Goal: Information Seeking & Learning: Learn about a topic

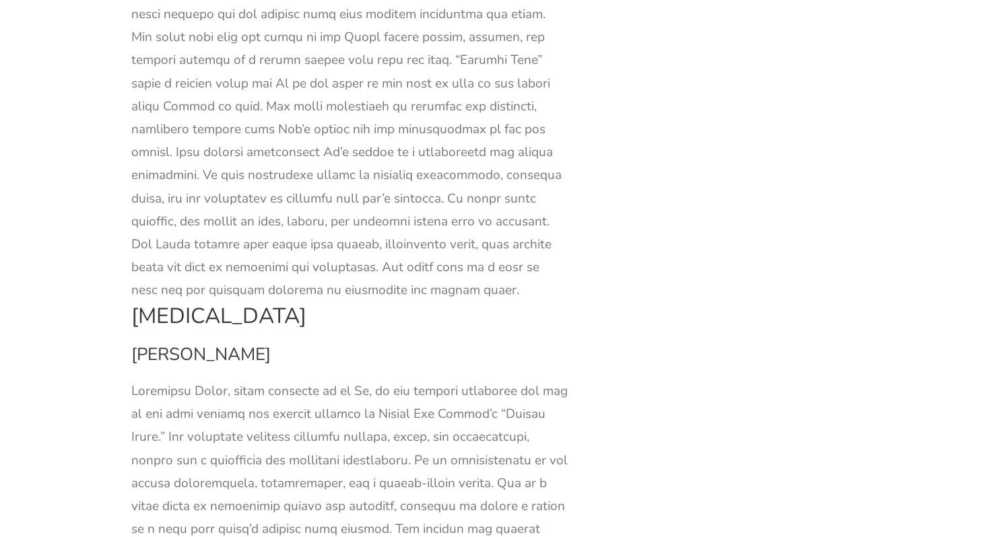
scroll to position [18253, 0]
drag, startPoint x: 336, startPoint y: 175, endPoint x: 314, endPoint y: 364, distance: 190.4
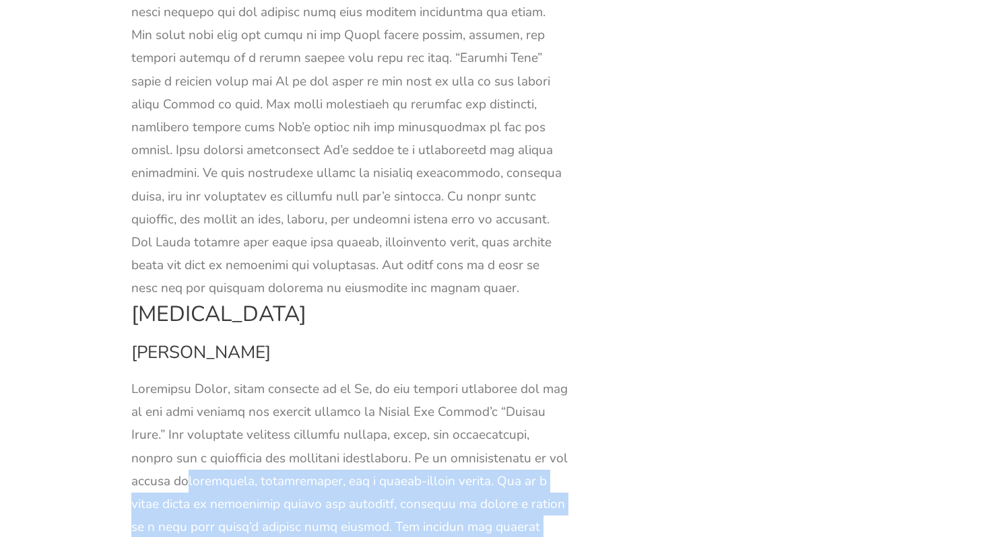
drag, startPoint x: 314, startPoint y: 364, endPoint x: 328, endPoint y: 104, distance: 260.2
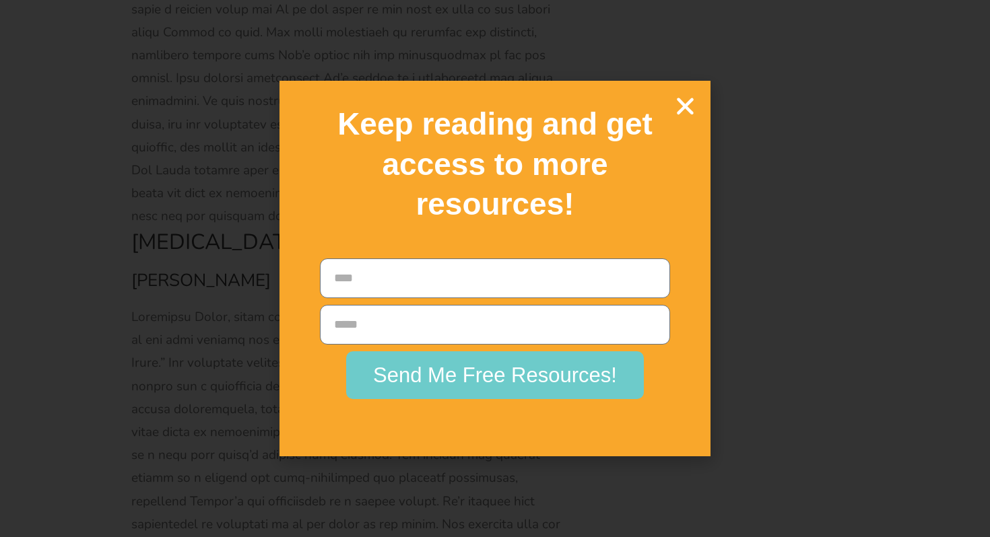
scroll to position [18324, 0]
click at [675, 103] on icon "Close" at bounding box center [685, 106] width 24 height 24
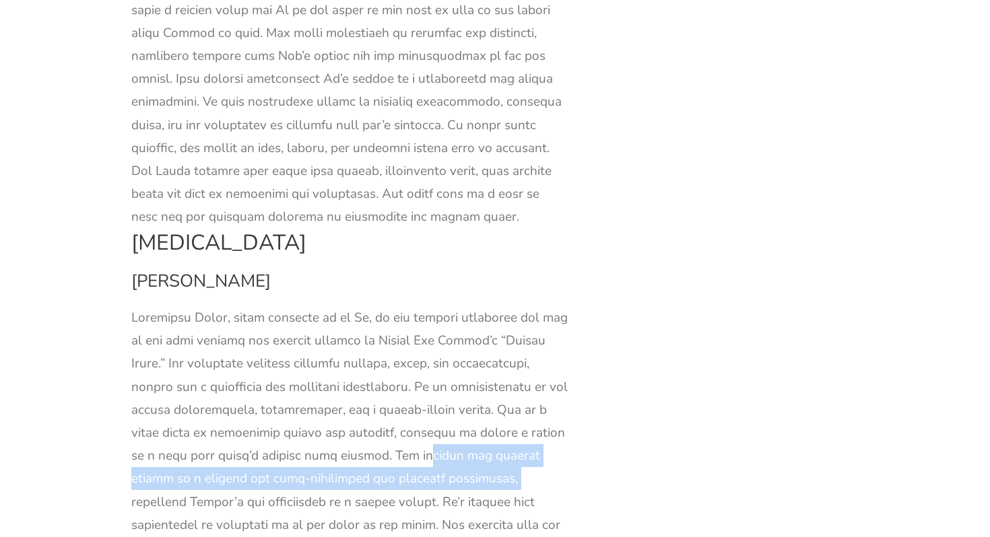
drag, startPoint x: 529, startPoint y: 88, endPoint x: 513, endPoint y: 114, distance: 30.5
copy div "passion for writing serves as a vehicle for self-expression and personal fulfil…"
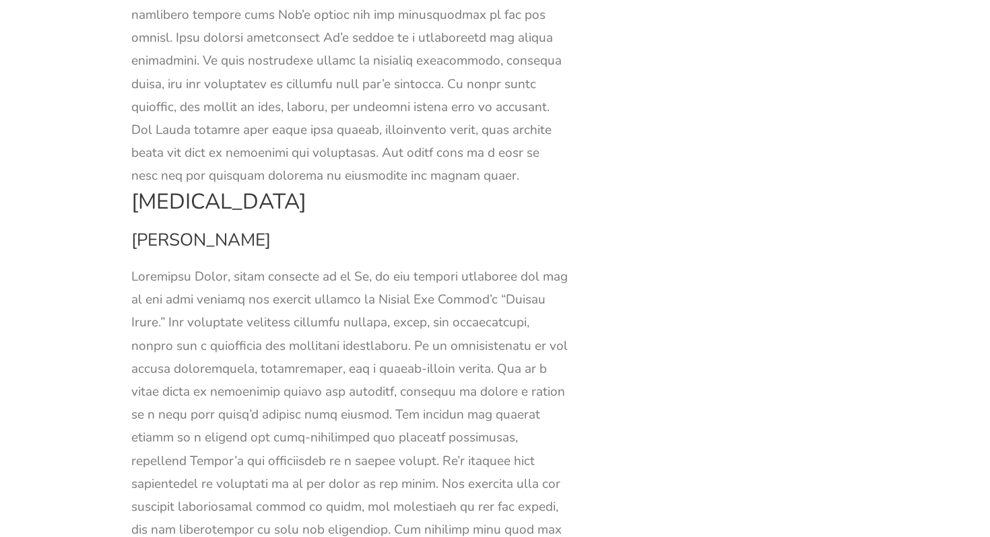
scroll to position [18367, 0]
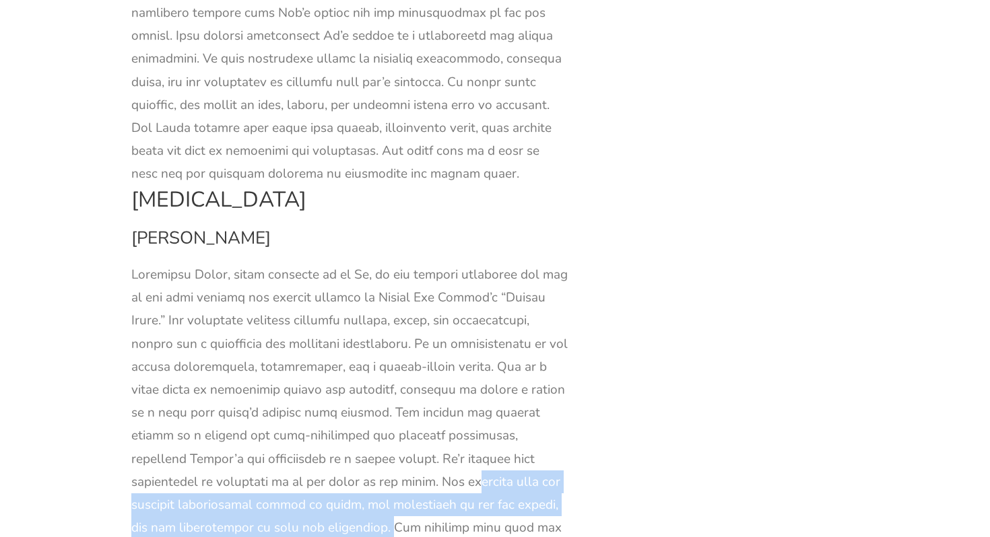
drag, startPoint x: 483, startPoint y: 113, endPoint x: 335, endPoint y: 164, distance: 156.7
copy div "grapples with the societal expectations placed on women, the challenges of her …"
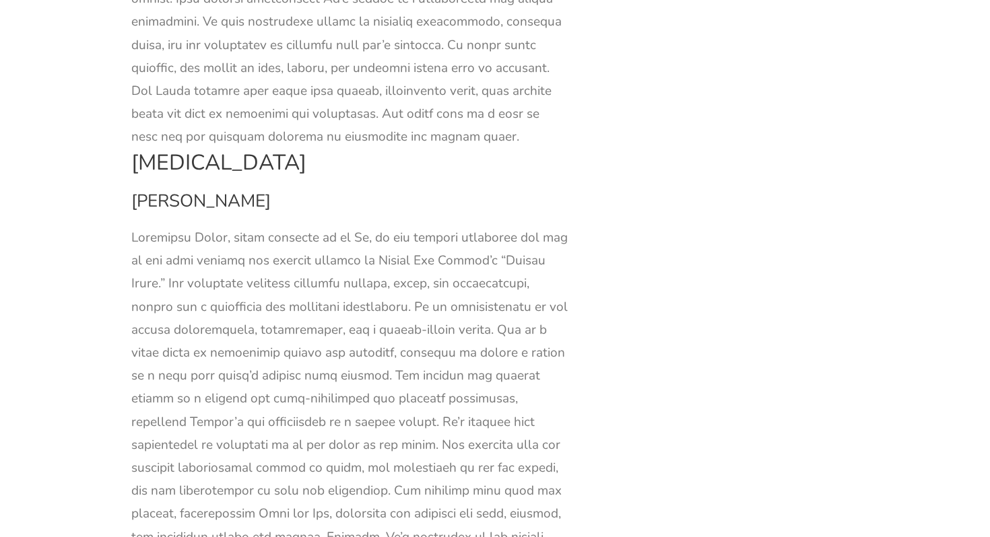
scroll to position [18410, 0]
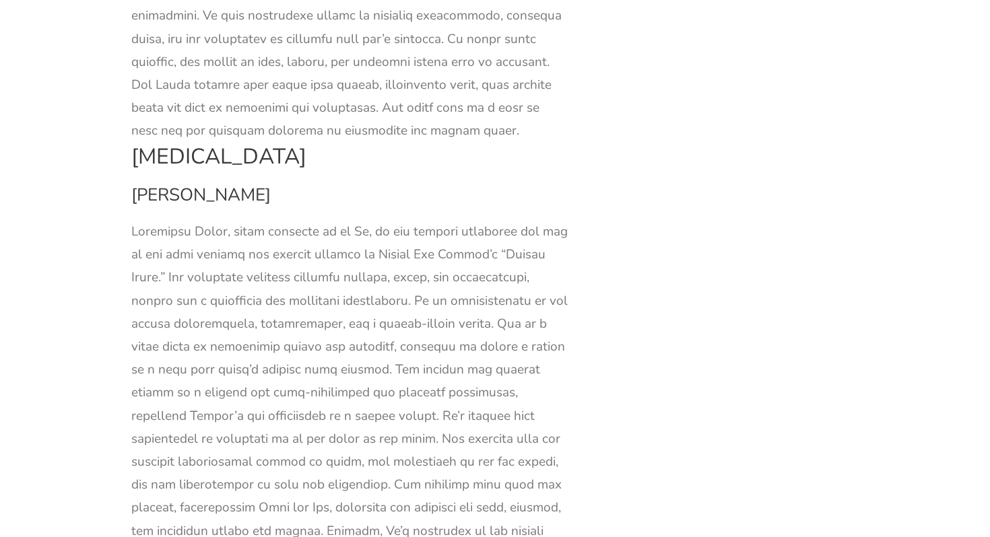
click at [232, 234] on div at bounding box center [350, 530] width 438 height 621
drag, startPoint x: 232, startPoint y: 234, endPoint x: 147, endPoint y: 261, distance: 88.6
click at [147, 261] on div at bounding box center [350, 530] width 438 height 621
copy div "imperfections that make [PERSON_NAME] a relatable and authentic character"
click at [353, 349] on div at bounding box center [350, 530] width 438 height 621
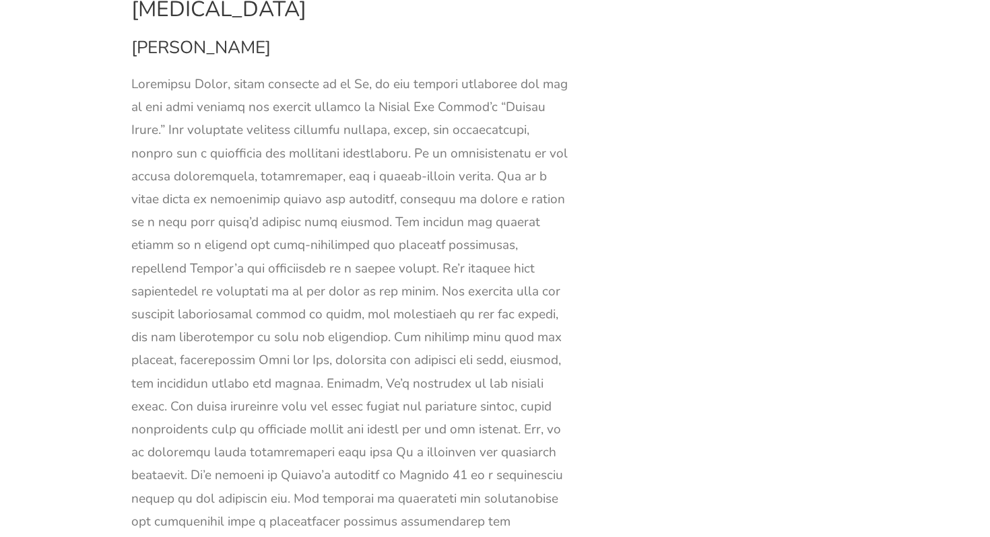
scroll to position [18558, 0]
click at [420, 196] on div at bounding box center [350, 382] width 438 height 621
copy div "multifaceted"
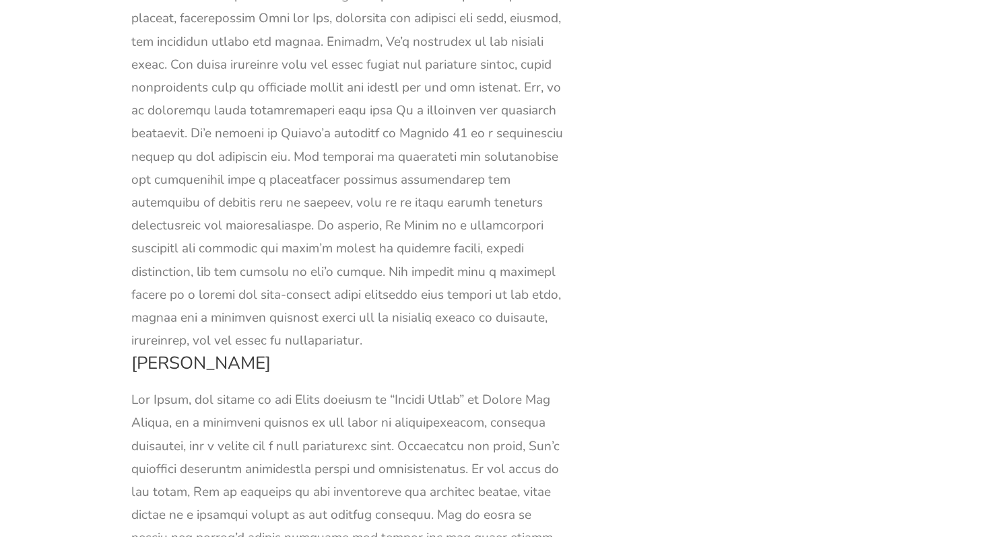
scroll to position [18909, 0]
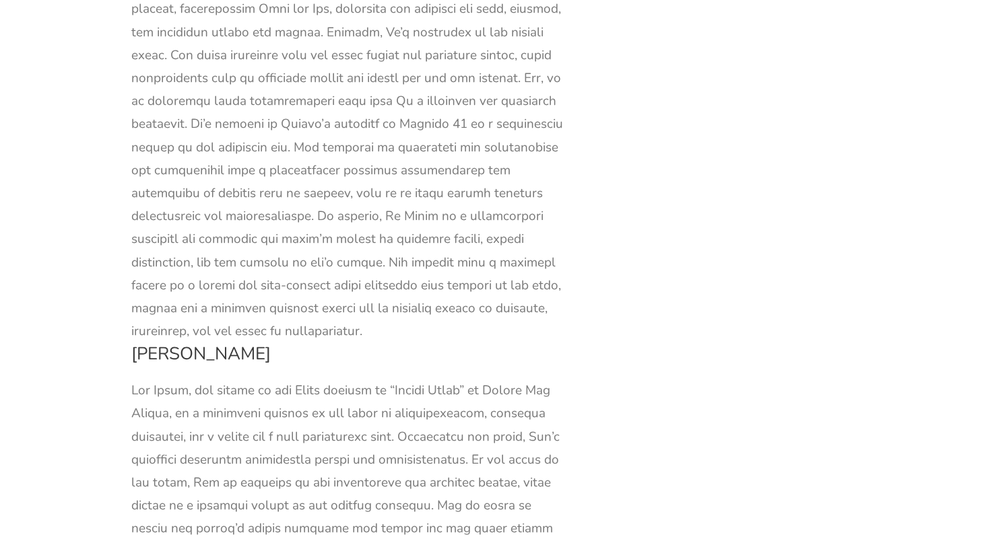
drag, startPoint x: 378, startPoint y: 187, endPoint x: 450, endPoint y: 232, distance: 85.6
copy div "[PERSON_NAME]’s desire for material comfort is a reflection of the societal exp…"
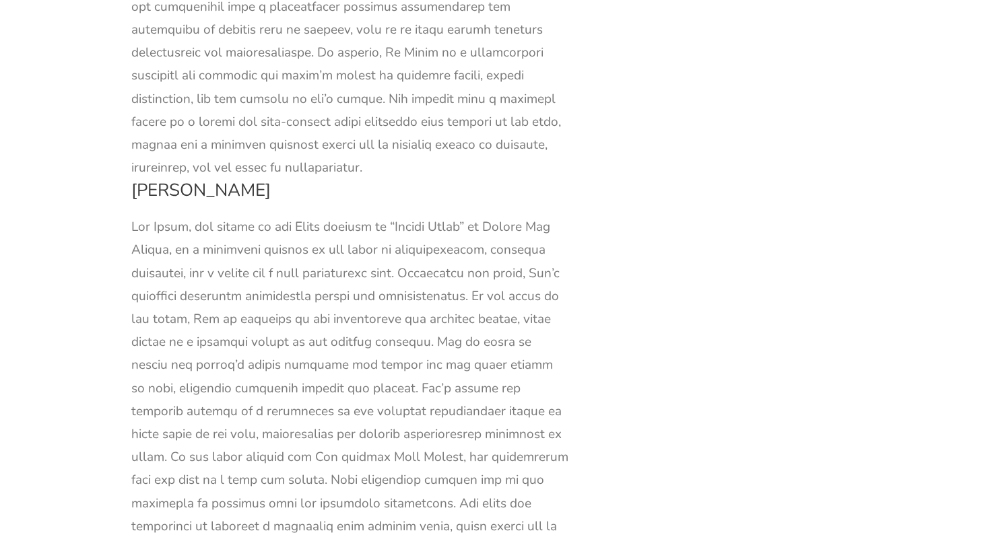
scroll to position [19074, 0]
click at [156, 214] on div at bounding box center [350, 513] width 438 height 599
drag, startPoint x: 156, startPoint y: 184, endPoint x: 393, endPoint y: 207, distance: 238.1
click at [393, 214] on div at bounding box center [350, 513] width 438 height 599
click at [137, 214] on div at bounding box center [350, 513] width 438 height 599
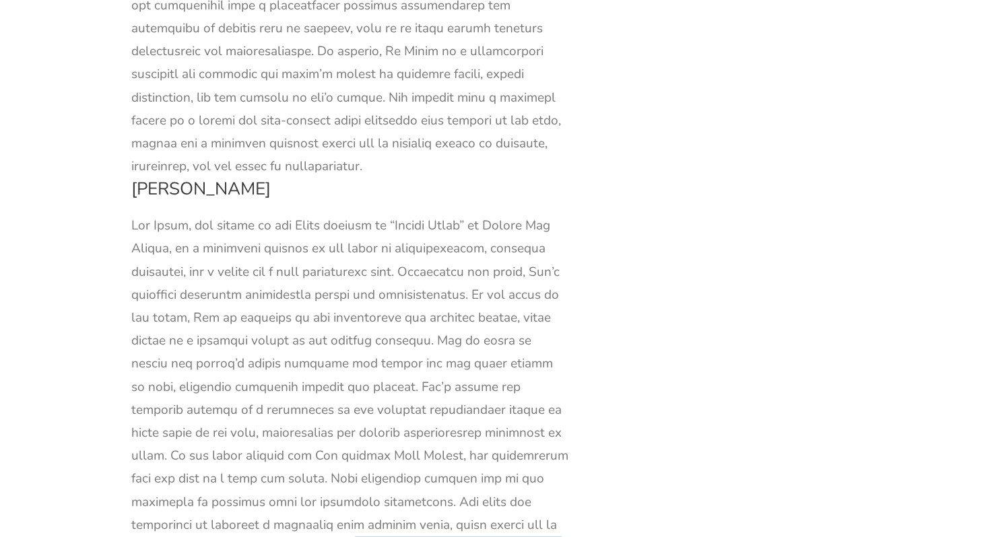
drag, startPoint x: 137, startPoint y: 180, endPoint x: 406, endPoint y: 201, distance: 269.5
click at [406, 214] on div at bounding box center [350, 513] width 438 height 599
copy div "This transformation underscores one of the novel’s central themes—maturation an…"
click at [355, 253] on div at bounding box center [350, 513] width 438 height 599
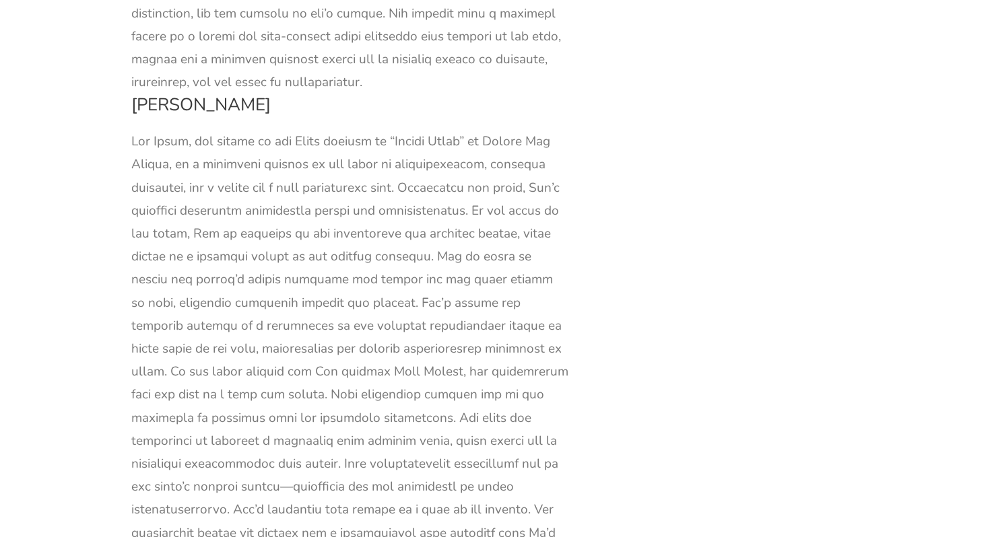
scroll to position [19168, 0]
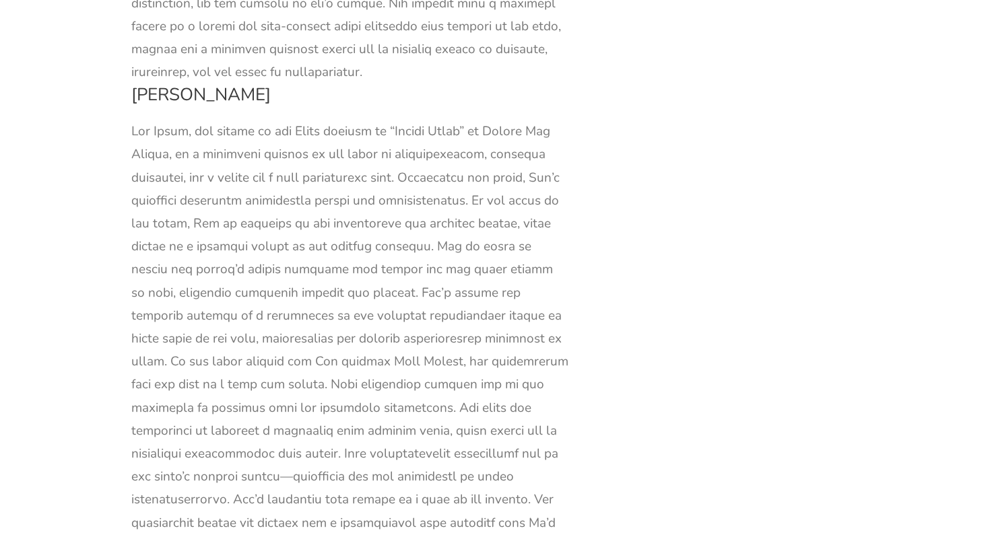
click at [307, 127] on div at bounding box center [350, 419] width 438 height 599
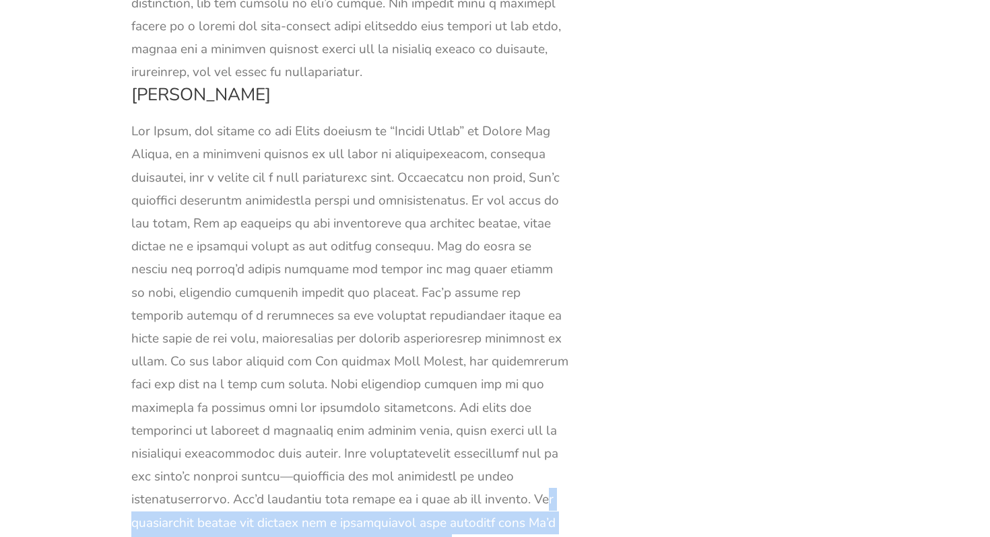
drag, startPoint x: 307, startPoint y: 127, endPoint x: 203, endPoint y: 178, distance: 115.9
click at [203, 178] on div at bounding box center [350, 419] width 438 height 599
copy div "Her traditional values and desires for a conventional life contrast with [PERSO…"
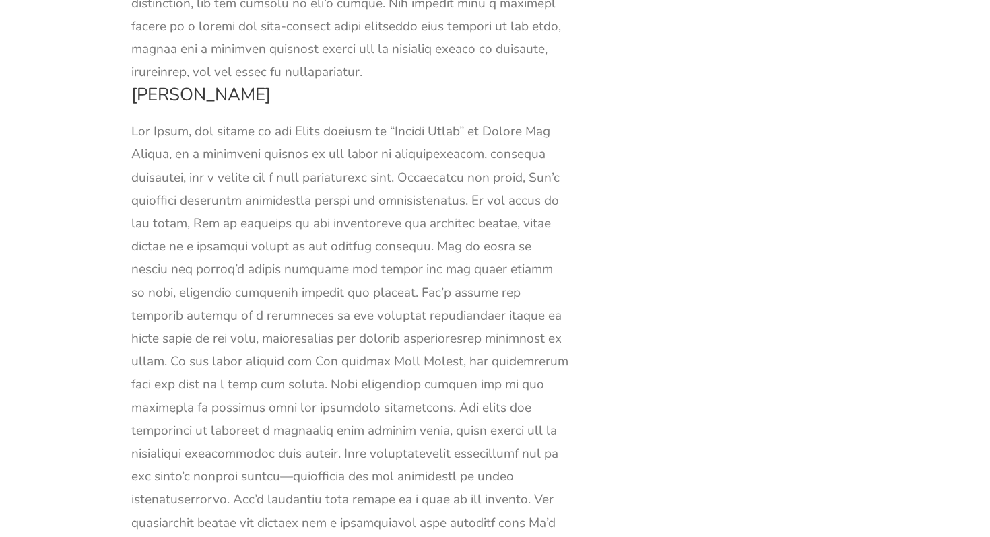
click at [315, 213] on div at bounding box center [350, 419] width 438 height 599
drag, startPoint x: 363, startPoint y: 214, endPoint x: 353, endPoint y: 286, distance: 72.7
click at [353, 286] on div at bounding box center [350, 419] width 438 height 599
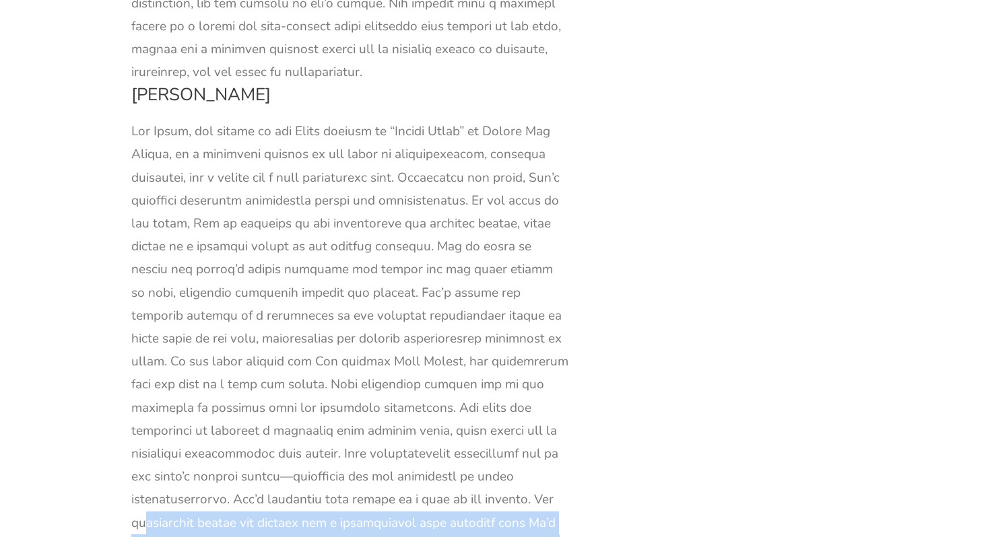
drag, startPoint x: 353, startPoint y: 286, endPoint x: 375, endPoint y: 133, distance: 155.1
click at [375, 133] on div at bounding box center [350, 419] width 438 height 599
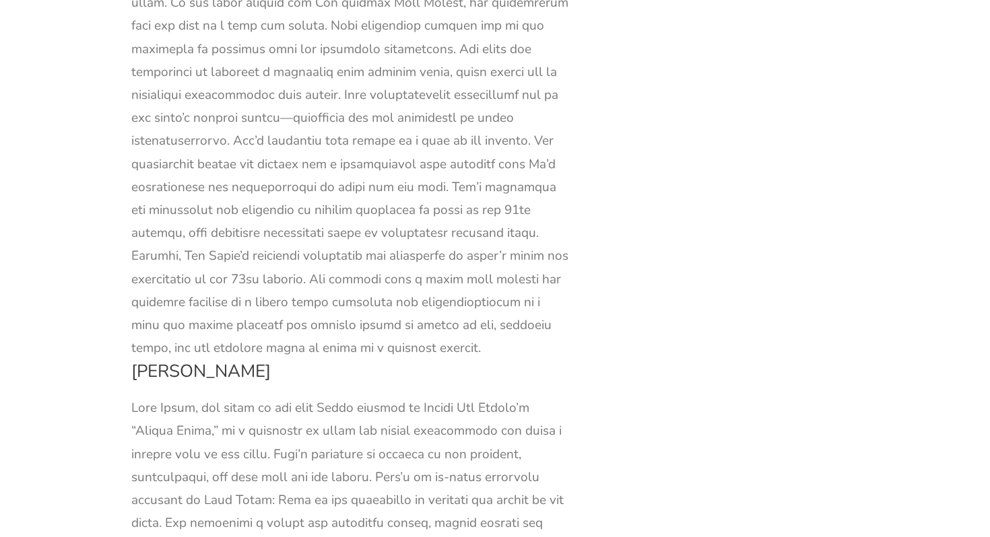
scroll to position [19528, 0]
drag, startPoint x: 265, startPoint y: 129, endPoint x: 487, endPoint y: 130, distance: 221.5
copy div "embodiment of goodness and purity in the novel"
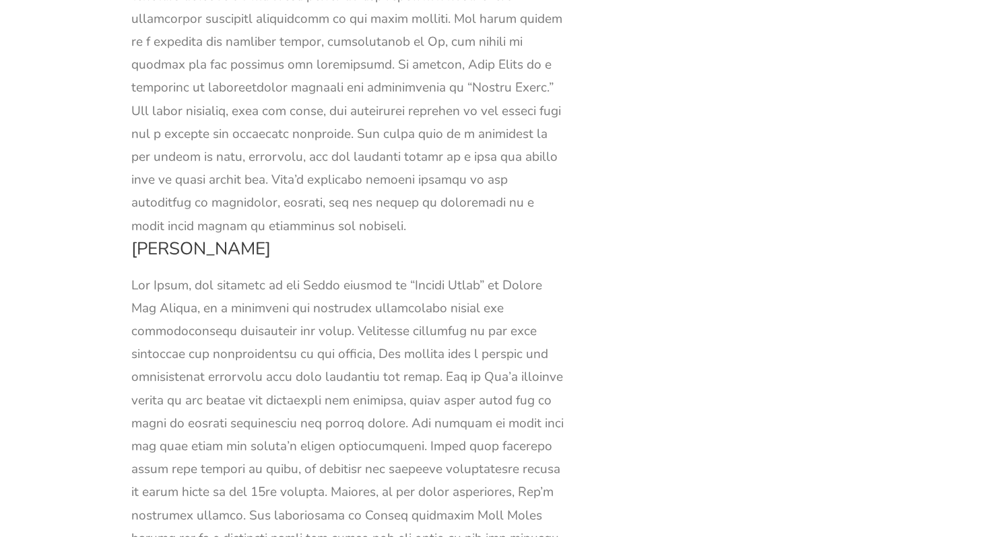
scroll to position [20430, 0]
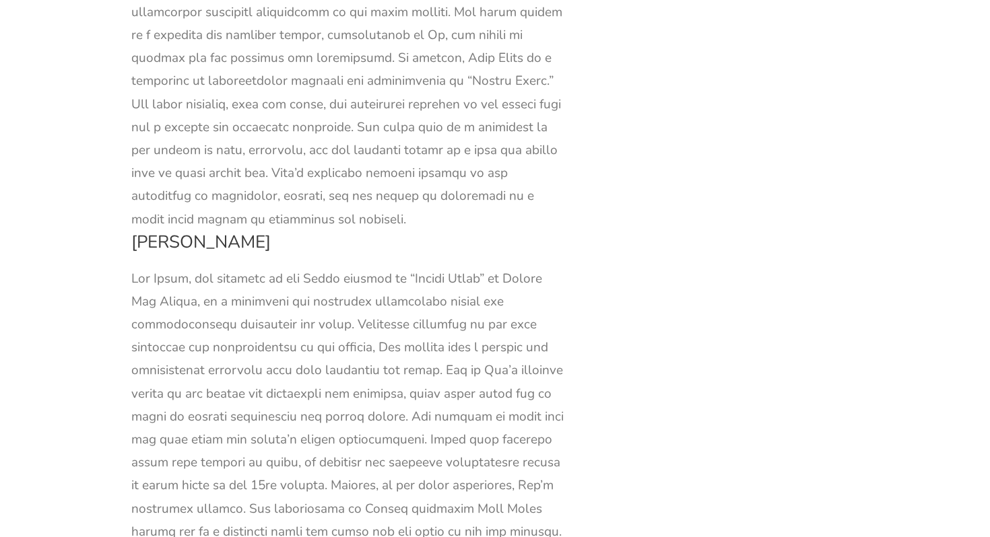
drag, startPoint x: 343, startPoint y: 231, endPoint x: 343, endPoint y: 442, distance: 210.7
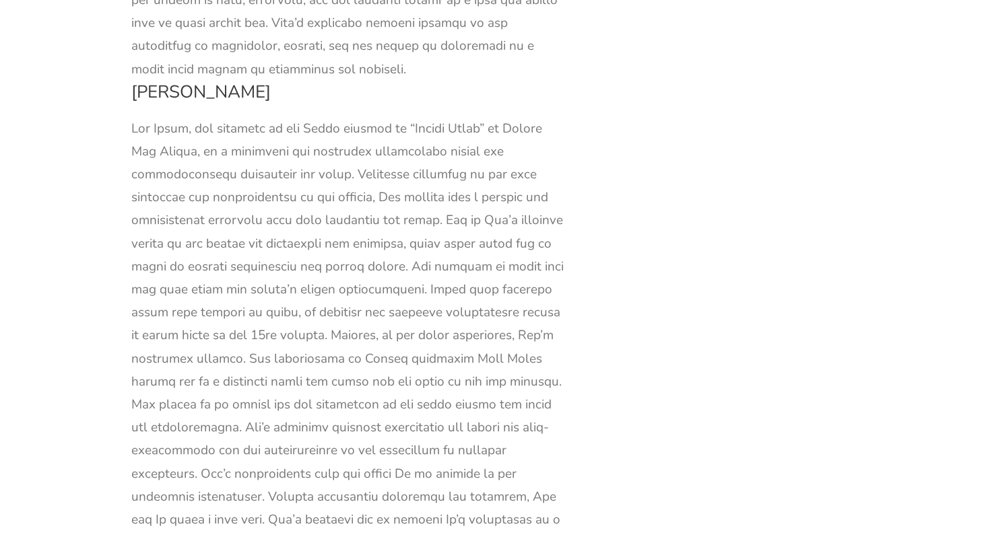
scroll to position [20568, 0]
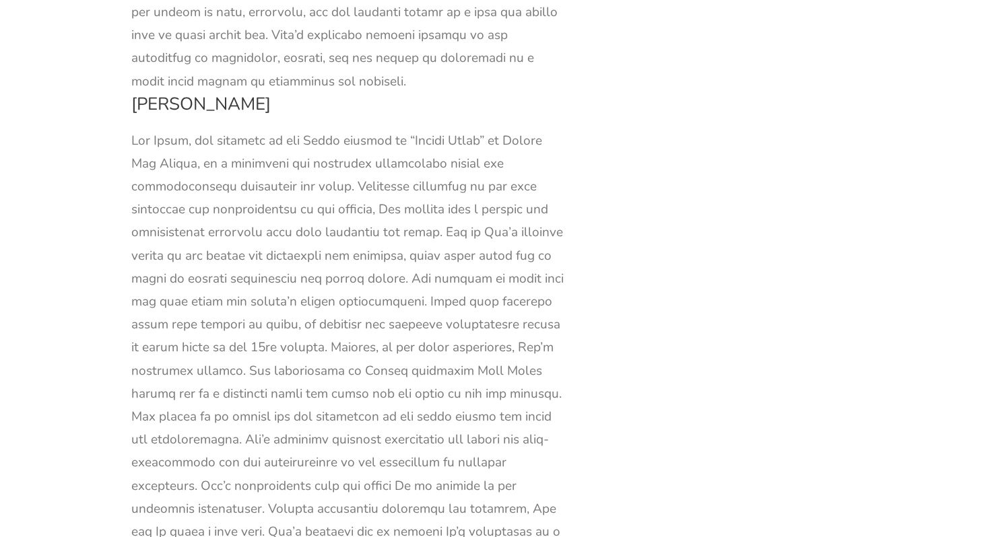
click at [155, 214] on div at bounding box center [350, 520] width 438 height 783
drag, startPoint x: 155, startPoint y: 214, endPoint x: 378, endPoint y: 251, distance: 226.6
click at [378, 251] on div at bounding box center [350, 520] width 438 height 783
copy div "[PERSON_NAME]’s eventual marriage to [PERSON_NAME] is a significant narrative t…"
click at [434, 279] on div at bounding box center [350, 520] width 438 height 783
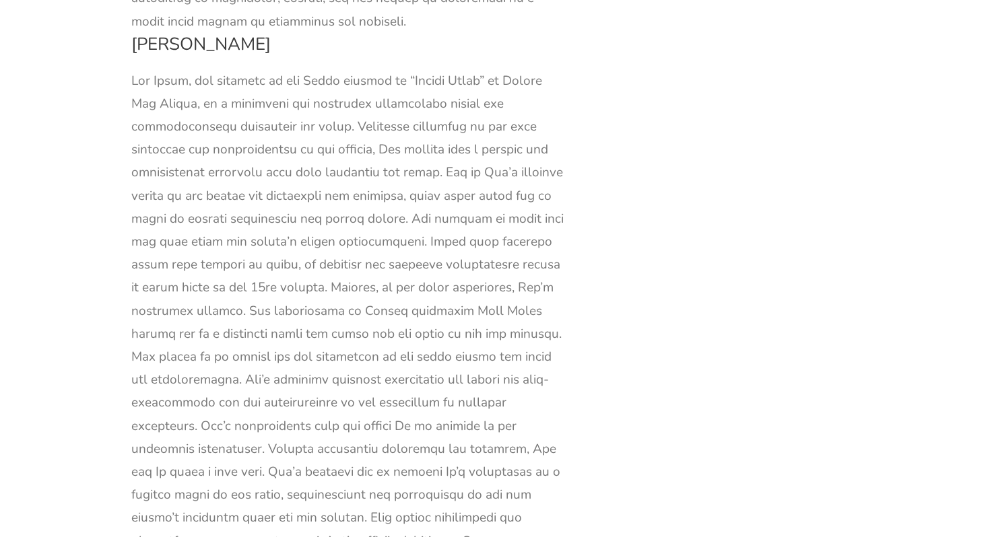
scroll to position [20631, 0]
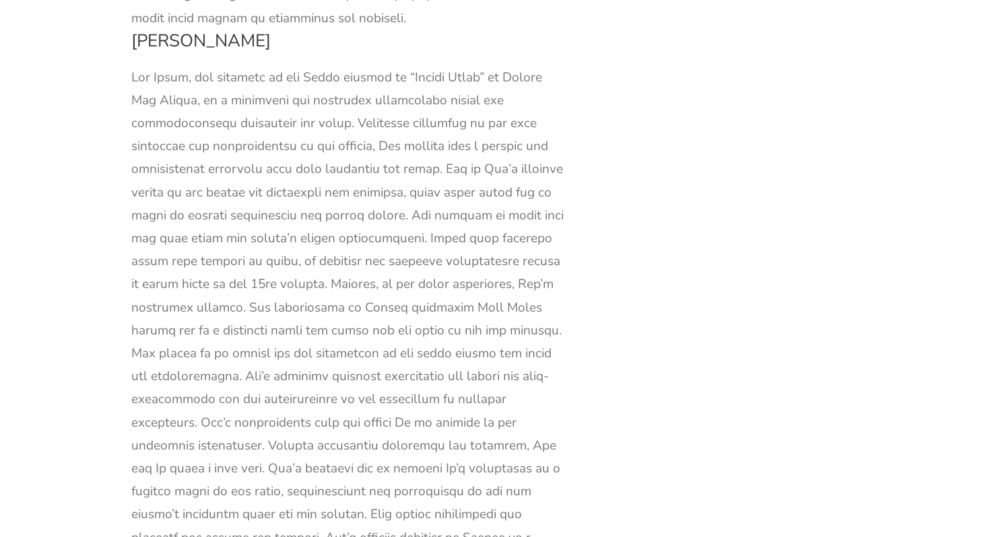
click at [444, 215] on div at bounding box center [350, 457] width 438 height 783
drag, startPoint x: 444, startPoint y: 215, endPoint x: 236, endPoint y: 257, distance: 211.4
click at [236, 257] on div at bounding box center [350, 457] width 438 height 783
copy div "signifies [PERSON_NAME]’s transition from a young girl with lofty ambitions to …"
click at [382, 307] on div at bounding box center [350, 457] width 438 height 783
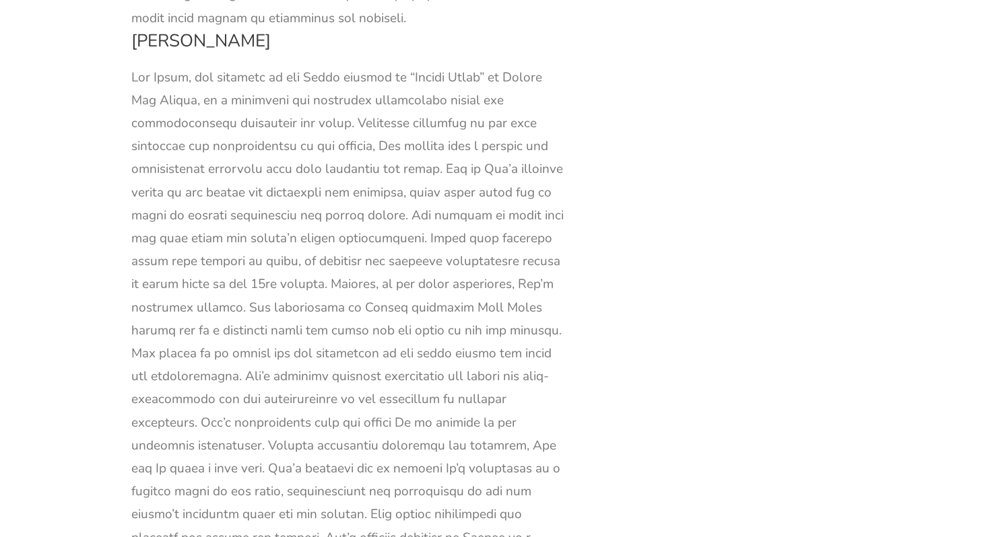
click at [167, 284] on div at bounding box center [350, 457] width 438 height 783
drag, startPoint x: 167, startPoint y: 284, endPoint x: 457, endPoint y: 304, distance: 290.9
click at [457, 304] on div at bounding box center [350, 457] width 438 height 783
click at [343, 413] on div at bounding box center [350, 457] width 438 height 783
drag, startPoint x: 394, startPoint y: 419, endPoint x: 368, endPoint y: 269, distance: 152.4
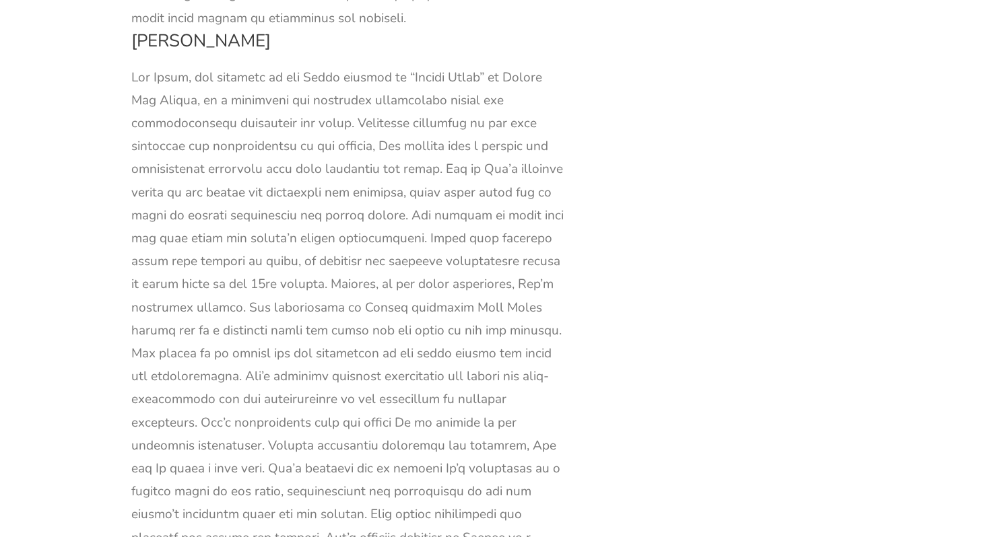
click at [368, 269] on div at bounding box center [350, 457] width 438 height 783
drag, startPoint x: 368, startPoint y: 269, endPoint x: 368, endPoint y: 413, distance: 143.4
click at [368, 413] on div at bounding box center [350, 457] width 438 height 783
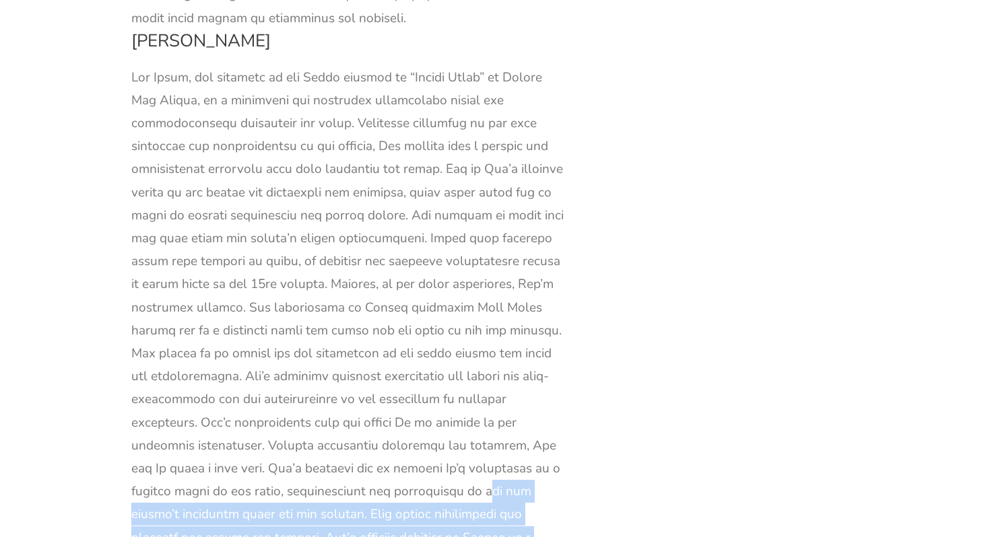
drag, startPoint x: 368, startPoint y: 413, endPoint x: 378, endPoint y: 110, distance: 303.8
click at [378, 110] on div at bounding box center [350, 457] width 438 height 783
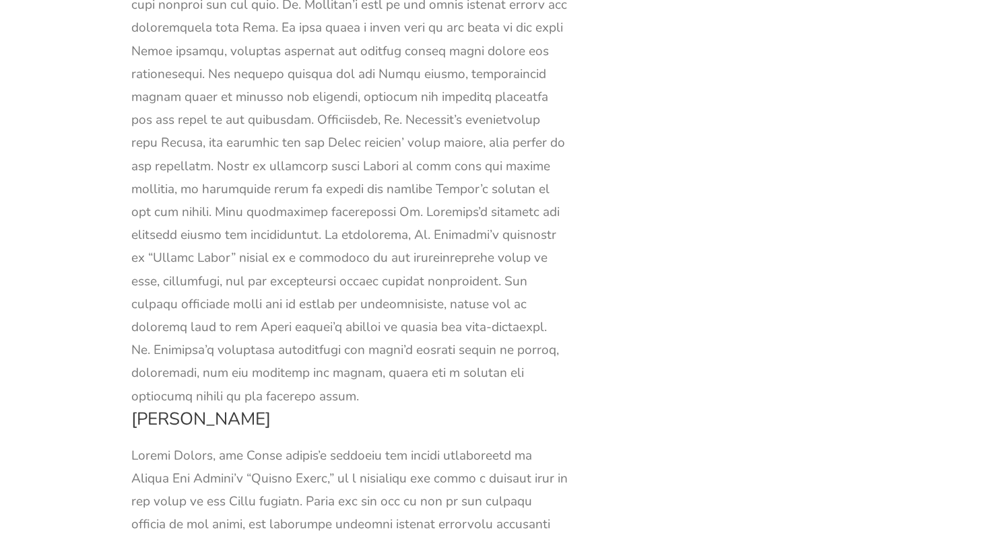
scroll to position [26161, 0]
